Goal: Information Seeking & Learning: Learn about a topic

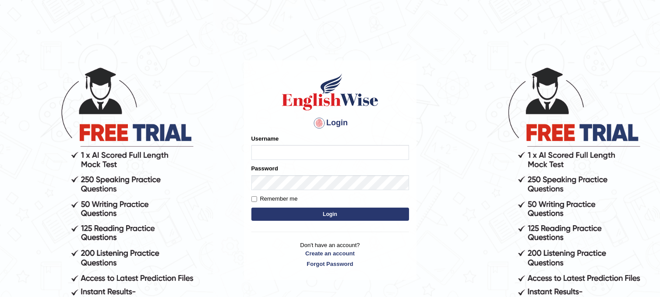
type input "rokibul_parramatta"
click at [337, 216] on button "Login" at bounding box center [330, 214] width 158 height 13
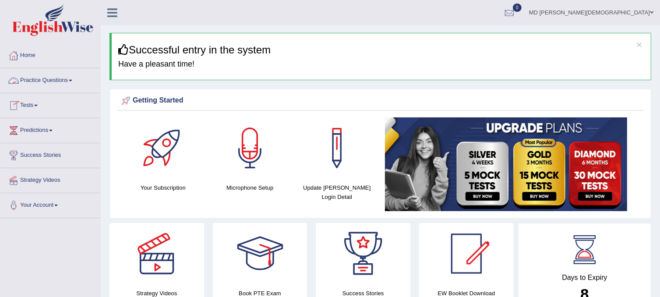
click at [68, 81] on link "Practice Questions" at bounding box center [50, 79] width 100 height 22
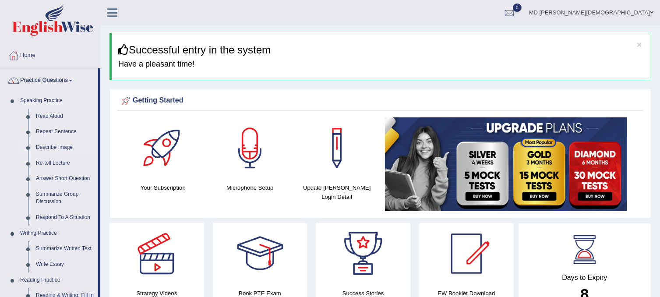
click at [54, 145] on link "Describe Image" at bounding box center [65, 148] width 66 height 16
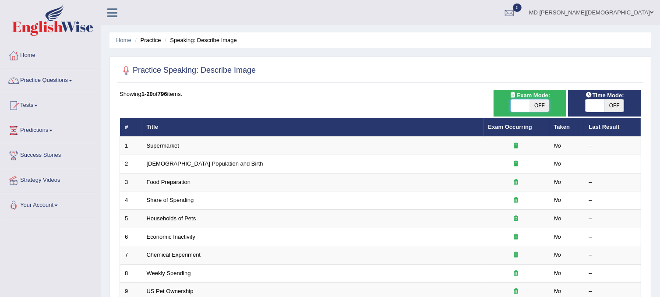
click at [521, 109] on span at bounding box center [520, 105] width 19 height 12
checkbox input "true"
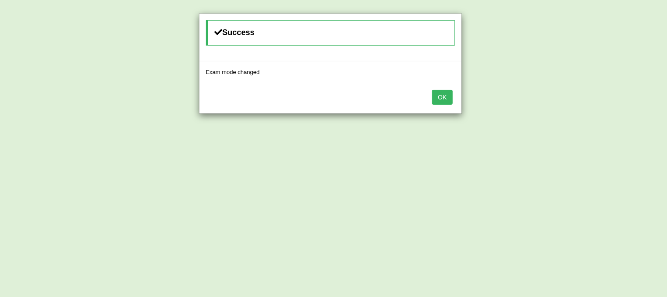
click at [443, 90] on button "OK" at bounding box center [442, 97] width 20 height 15
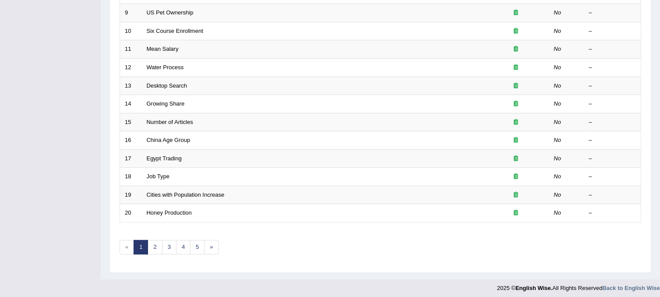
scroll to position [280, 0]
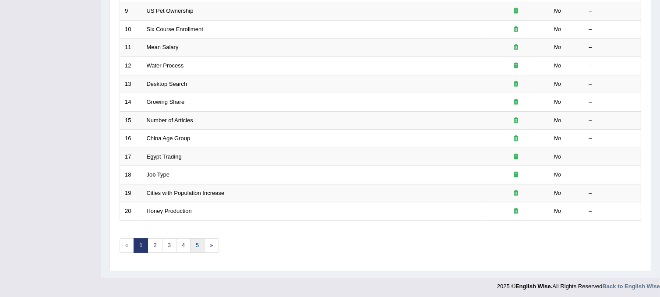
click at [197, 249] on link "5" at bounding box center [197, 245] width 14 height 14
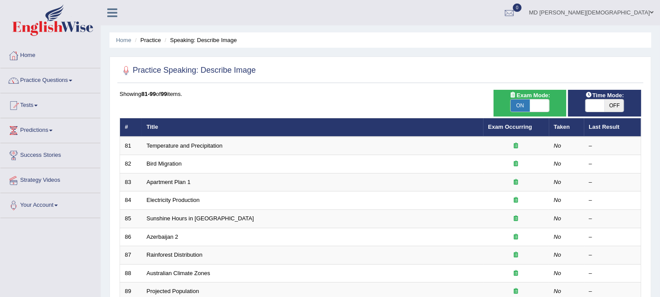
scroll to position [262, 0]
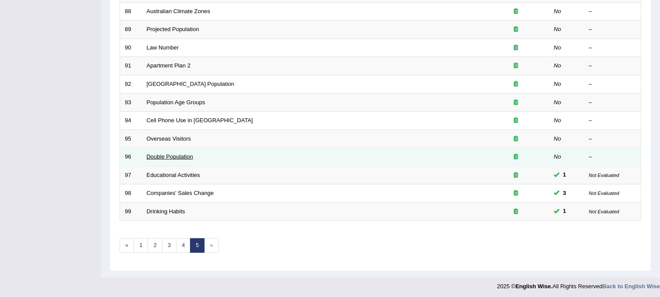
click at [176, 158] on link "Double Population" at bounding box center [170, 156] width 46 height 7
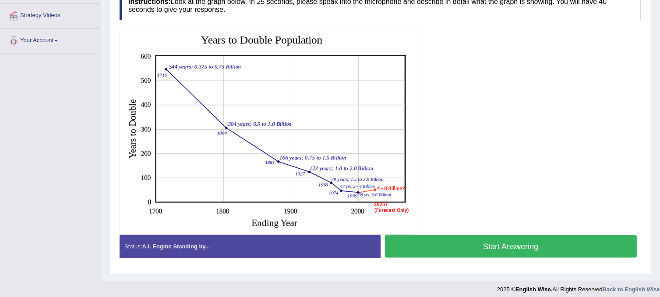
scroll to position [169, 0]
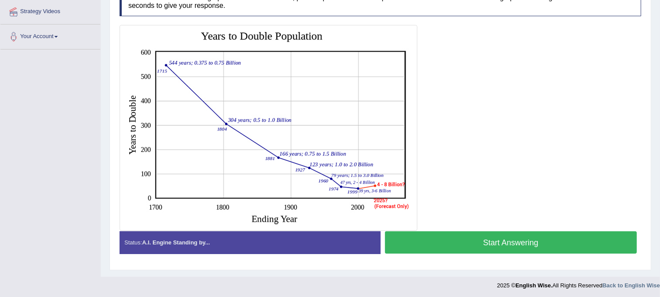
click at [491, 246] on button "Start Answering" at bounding box center [511, 242] width 252 height 22
click at [472, 235] on button "Start Answering" at bounding box center [511, 242] width 252 height 22
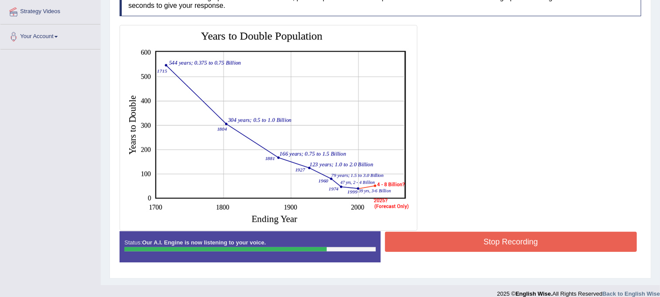
scroll to position [177, 0]
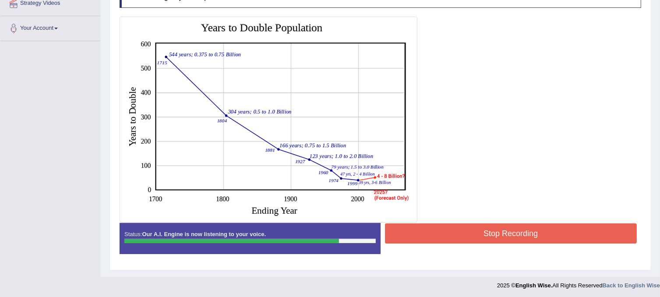
click at [538, 234] on button "Stop Recording" at bounding box center [511, 233] width 252 height 20
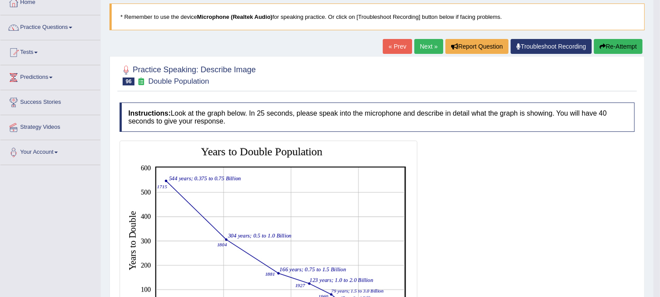
scroll to position [52, 0]
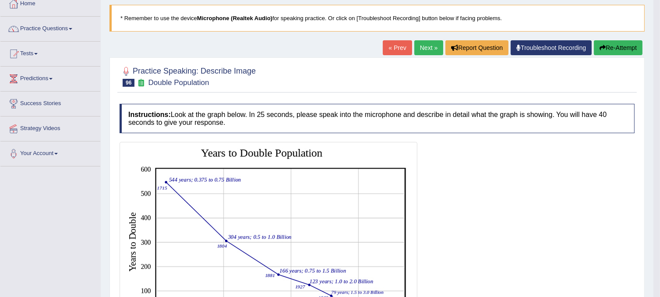
click at [396, 43] on link "« Prev" at bounding box center [397, 47] width 29 height 15
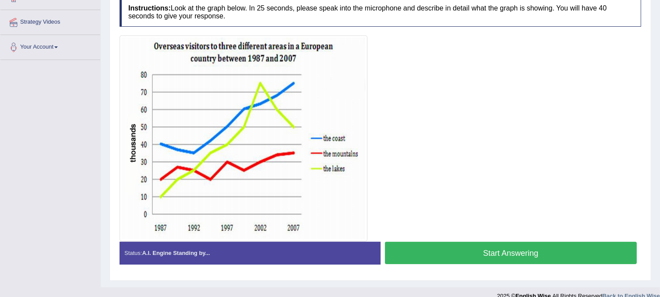
scroll to position [158, 0]
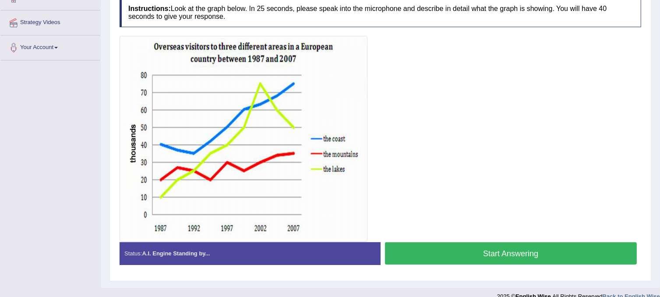
click at [482, 260] on button "Start Answering" at bounding box center [511, 253] width 252 height 22
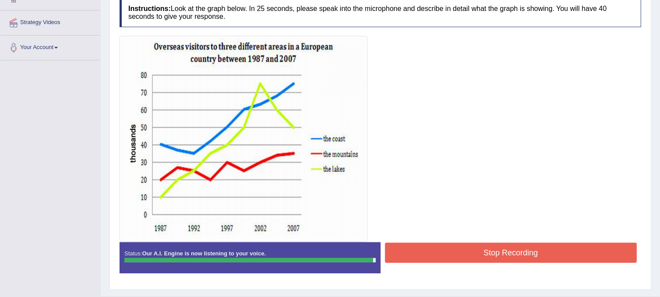
click at [482, 260] on button "Stop Recording" at bounding box center [511, 253] width 252 height 20
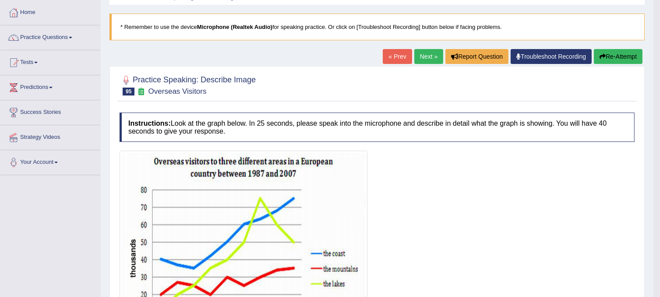
scroll to position [34, 0]
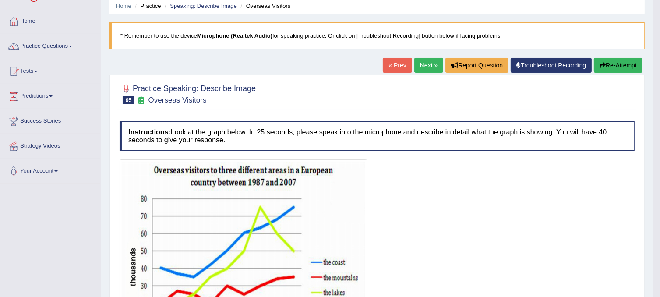
click at [391, 67] on link "« Prev" at bounding box center [397, 65] width 29 height 15
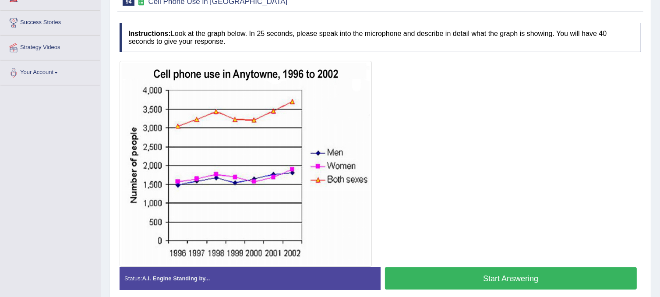
scroll to position [138, 0]
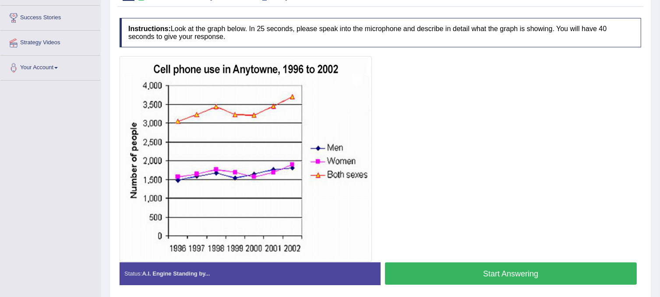
click at [478, 270] on button "Start Answering" at bounding box center [511, 273] width 252 height 22
click at [519, 266] on button "Start Answering" at bounding box center [511, 273] width 252 height 22
click at [445, 274] on button "Start Answering" at bounding box center [511, 273] width 252 height 22
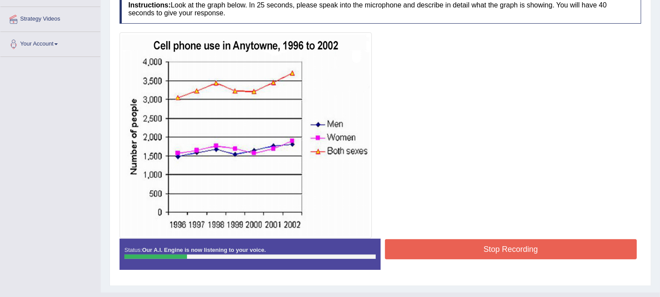
scroll to position [164, 0]
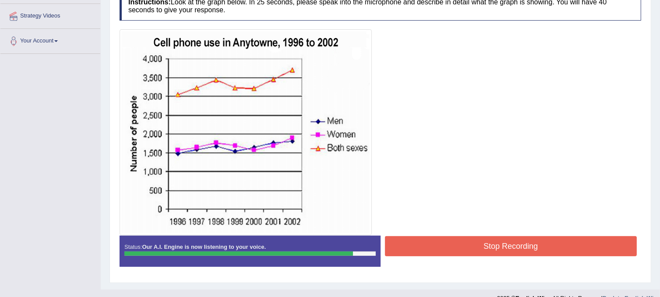
click at [449, 246] on button "Stop Recording" at bounding box center [511, 246] width 252 height 20
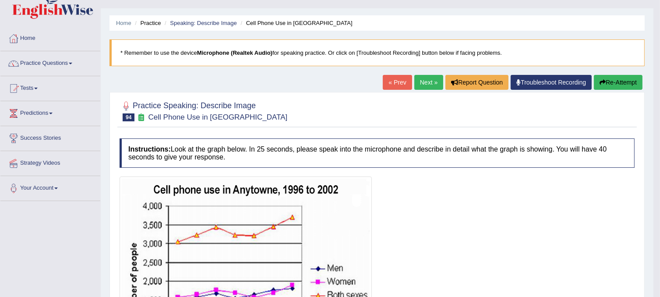
scroll to position [16, 0]
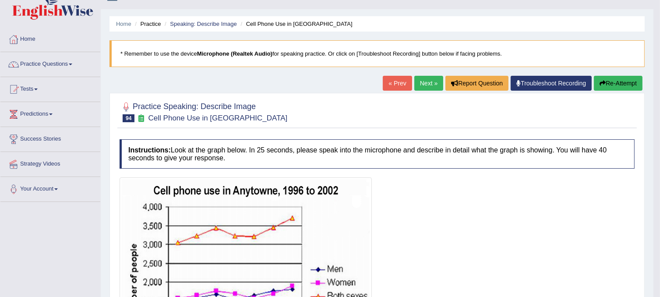
click at [394, 82] on link "« Prev" at bounding box center [397, 83] width 29 height 15
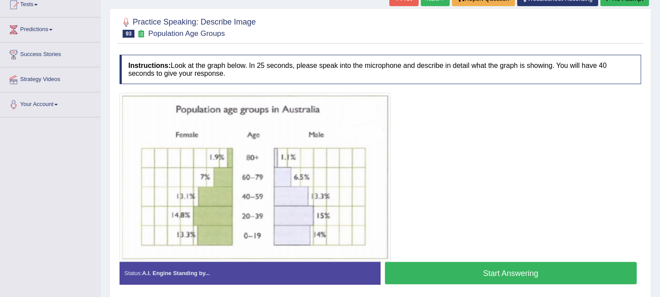
scroll to position [119, 0]
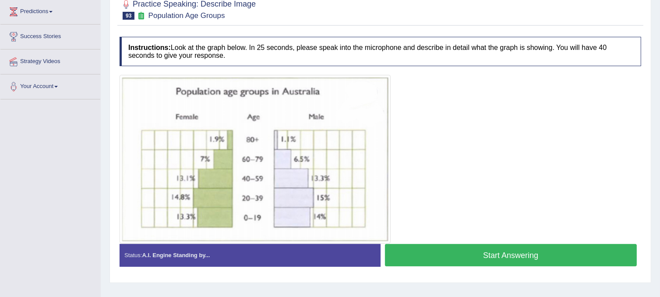
click at [482, 260] on button "Start Answering" at bounding box center [511, 255] width 252 height 22
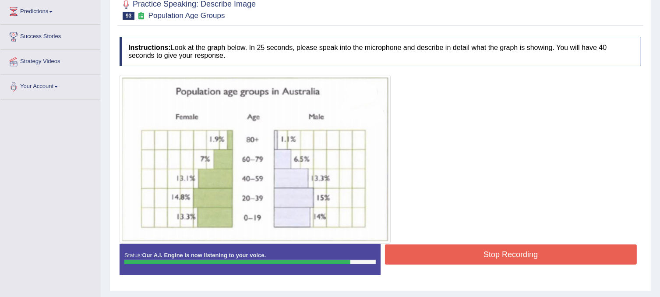
click at [473, 249] on button "Stop Recording" at bounding box center [511, 254] width 252 height 20
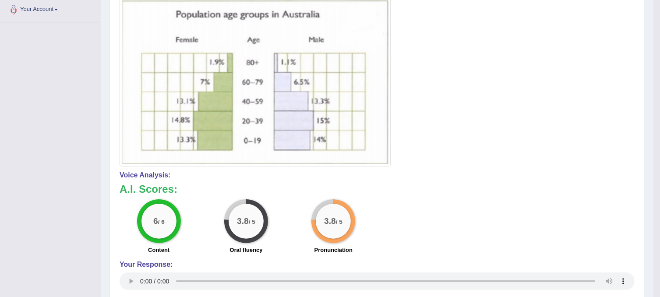
scroll to position [0, 0]
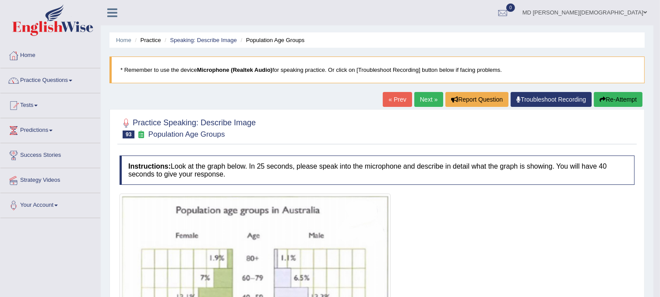
click at [396, 102] on link "« Prev" at bounding box center [397, 99] width 29 height 15
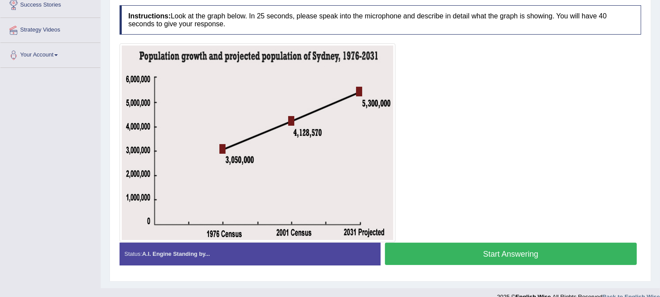
scroll to position [150, 0]
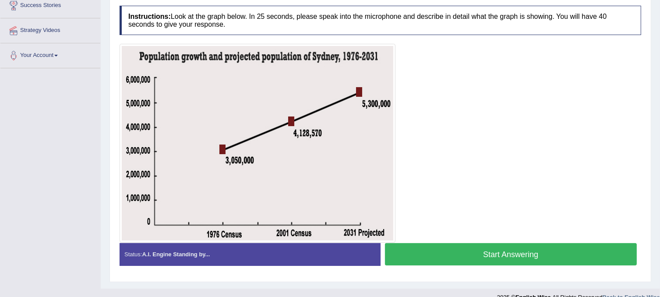
click at [527, 257] on button "Start Answering" at bounding box center [511, 254] width 252 height 22
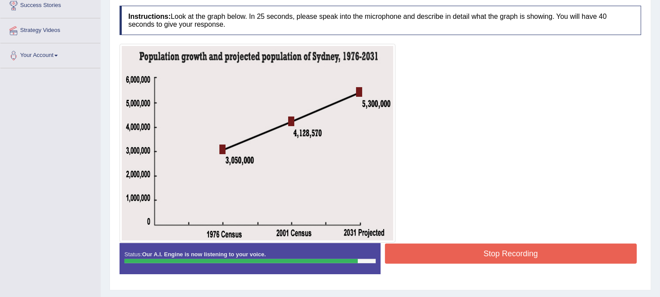
click at [527, 257] on button "Stop Recording" at bounding box center [511, 254] width 252 height 20
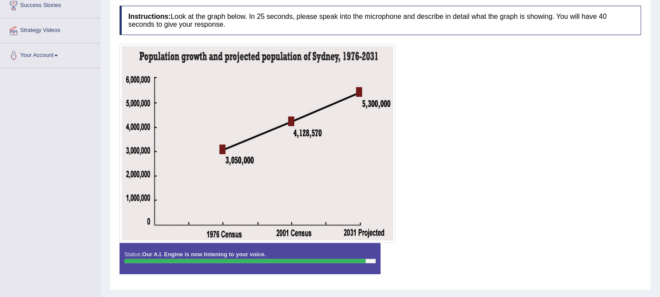
scroll to position [170, 0]
